Goal: Find specific page/section: Find specific page/section

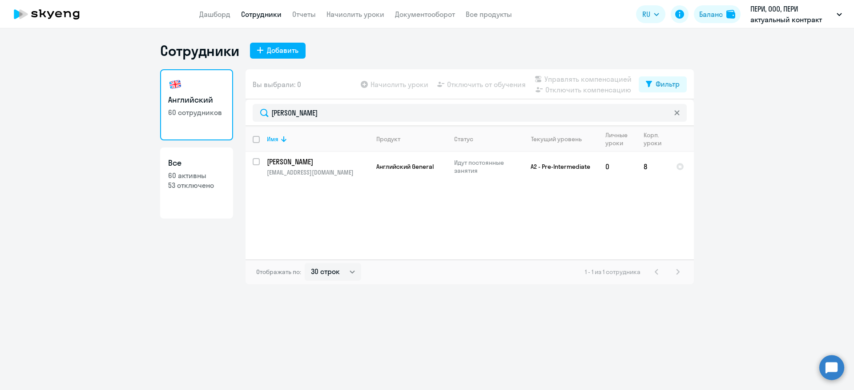
select select "30"
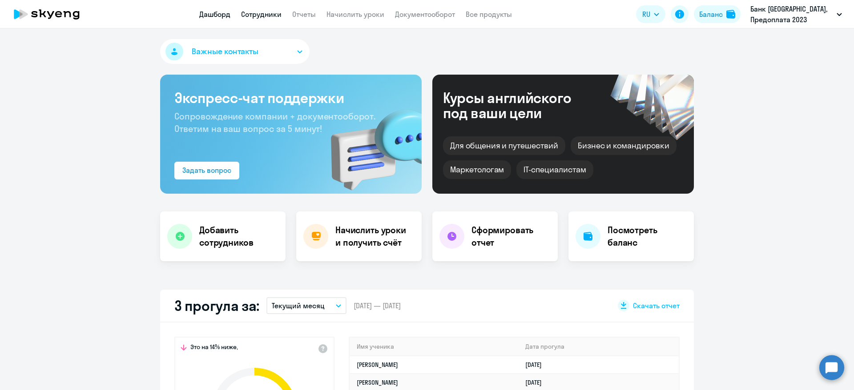
click at [257, 16] on link "Сотрудники" at bounding box center [261, 14] width 40 height 9
select select "30"
